Goal: Task Accomplishment & Management: Use online tool/utility

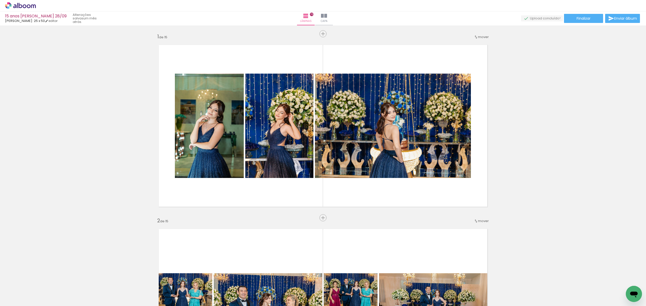
click at [9, 7] on icon at bounding box center [8, 8] width 2 height 2
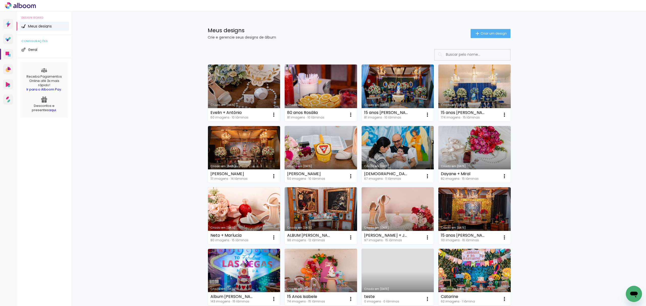
click at [307, 89] on link "Criado em [DATE]" at bounding box center [320, 93] width 72 height 57
